Goal: Transaction & Acquisition: Purchase product/service

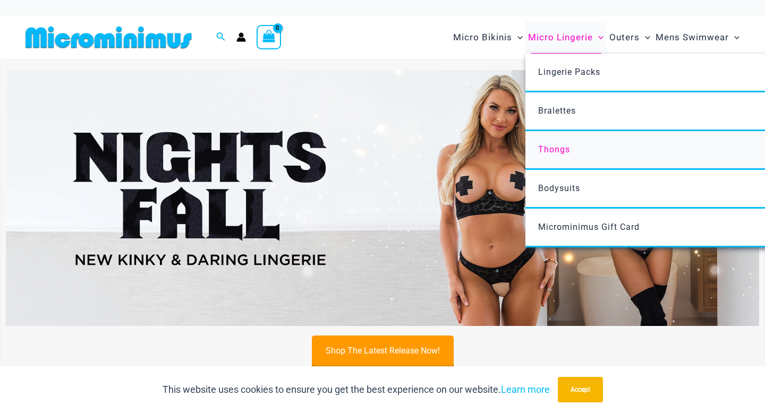
click at [587, 149] on link "Thongs" at bounding box center [683, 150] width 316 height 39
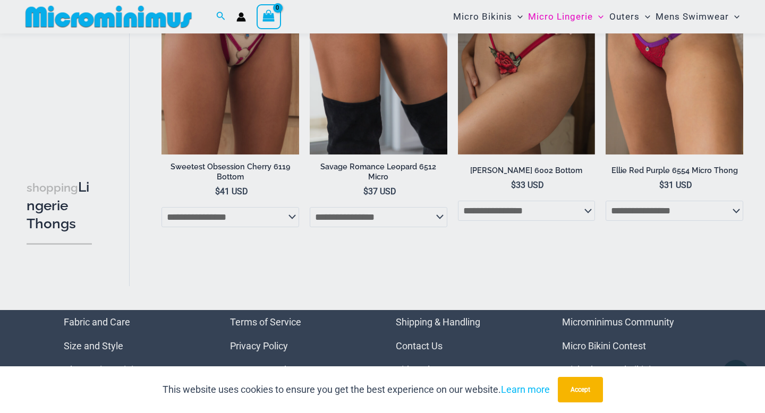
scroll to position [1106, 0]
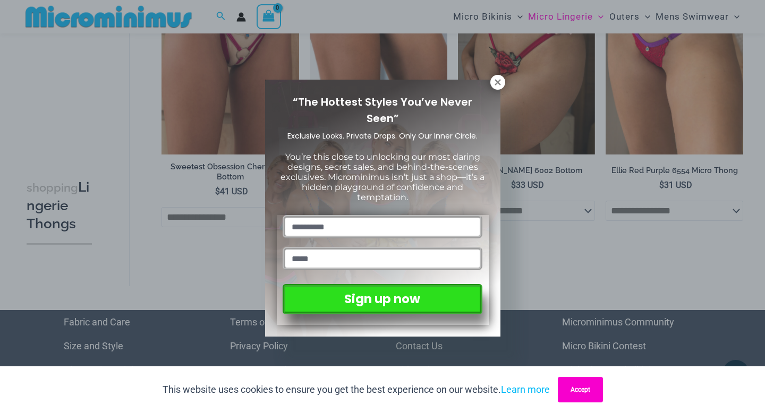
click at [585, 387] on button "Accept" at bounding box center [580, 389] width 45 height 25
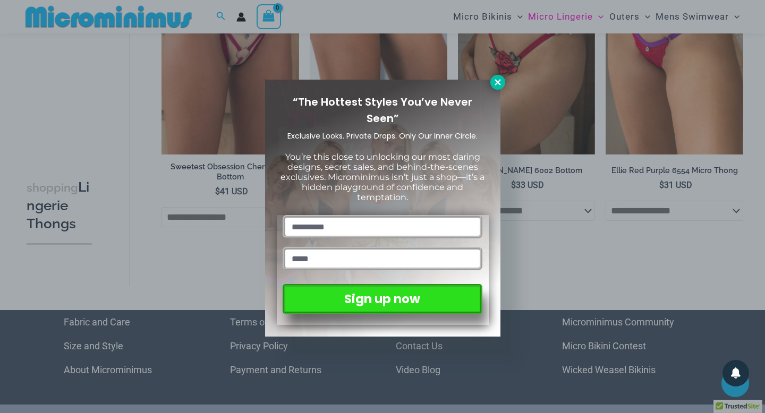
click at [498, 81] on icon at bounding box center [497, 82] width 6 height 6
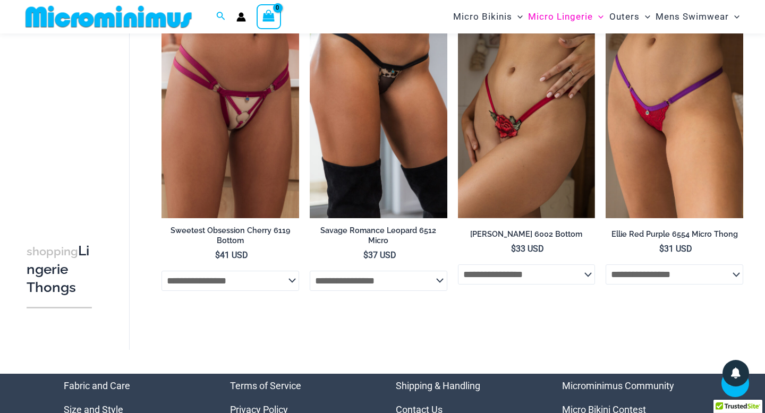
scroll to position [1042, 0]
